Goal: Register for event/course

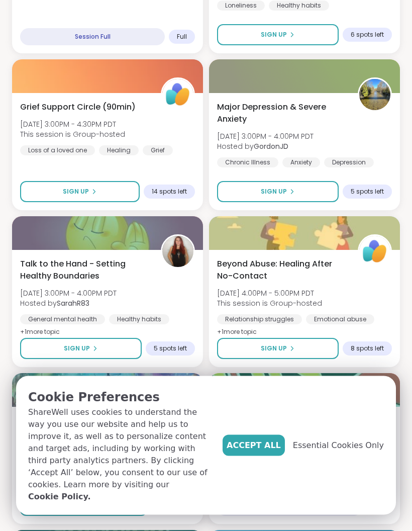
scroll to position [1536, 0]
click at [289, 272] on span "Beyond Abuse: Healing After No-Contact" at bounding box center [282, 270] width 130 height 24
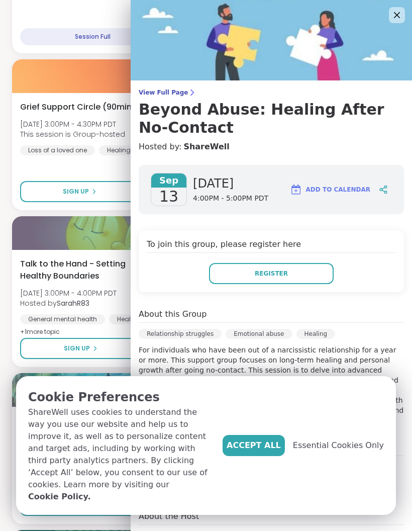
scroll to position [0, 0]
click at [398, 15] on icon at bounding box center [397, 15] width 6 height 6
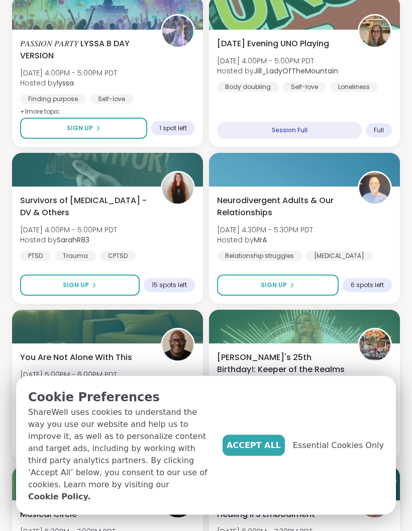
scroll to position [1913, 0]
click at [91, 284] on icon at bounding box center [94, 285] width 6 height 6
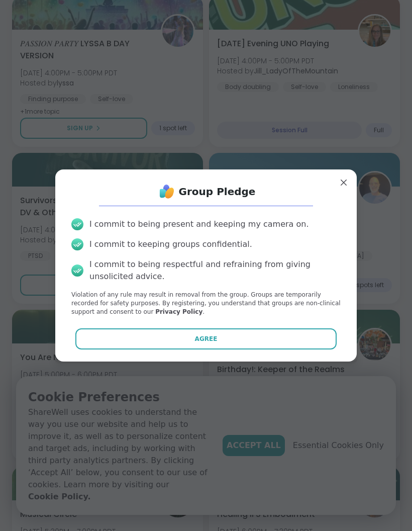
click at [219, 350] on button "Agree" at bounding box center [206, 338] width 262 height 21
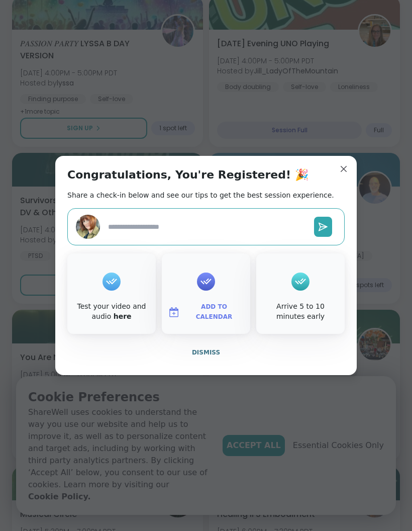
type textarea "*"
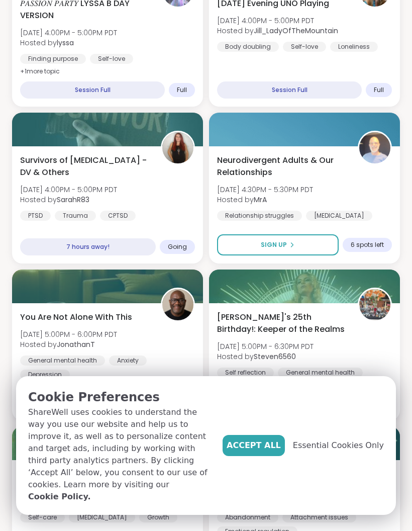
scroll to position [0, 0]
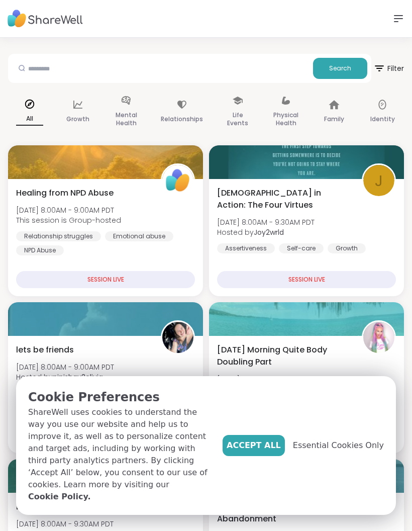
click at [345, 452] on span "Essential Cookies Only" at bounding box center [338, 446] width 91 height 12
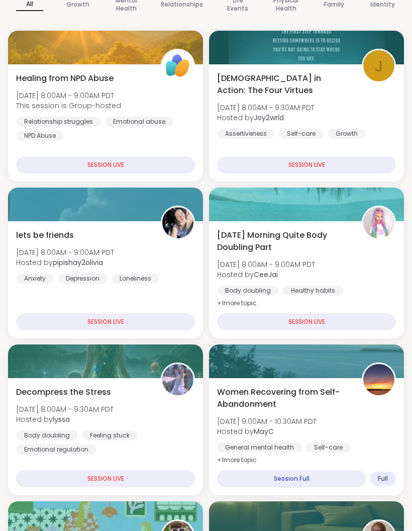
scroll to position [115, 0]
